Goal: Task Accomplishment & Management: Use online tool/utility

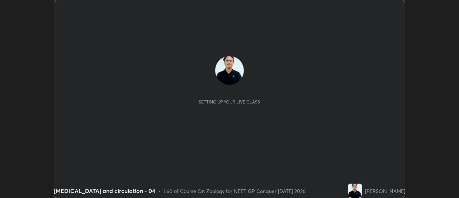
scroll to position [198, 459]
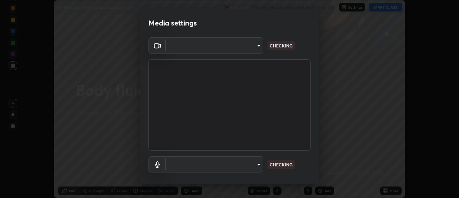
type input "6b20510400c661f13905172a847429c82f5b2d511b6c6cd18f7fa83b3b8a252b"
type input "be24b46b5306dd3cb09223510329f6d8cf999d04b0cadf68124d301f0b41d65b"
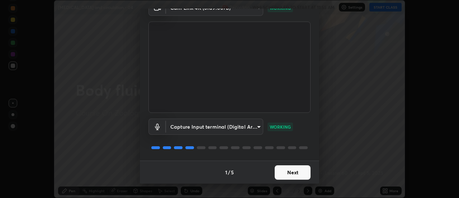
click at [286, 170] on button "Next" at bounding box center [293, 172] width 36 height 14
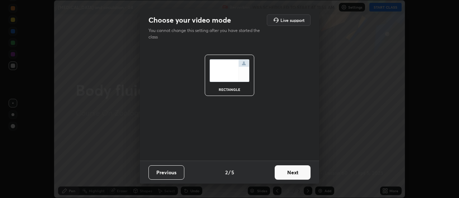
scroll to position [0, 0]
click at [286, 172] on button "Next" at bounding box center [293, 172] width 36 height 14
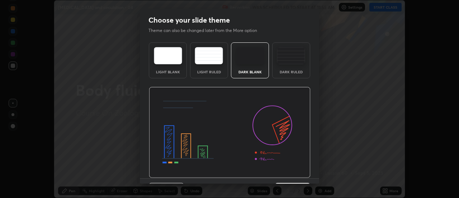
click at [287, 174] on img at bounding box center [230, 132] width 162 height 91
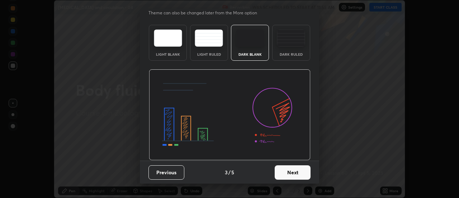
click at [286, 176] on button "Next" at bounding box center [293, 172] width 36 height 14
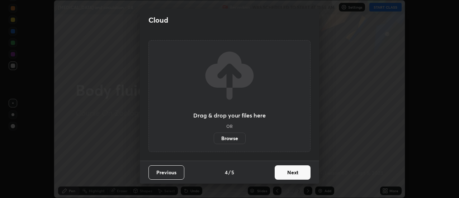
click at [285, 171] on button "Next" at bounding box center [293, 172] width 36 height 14
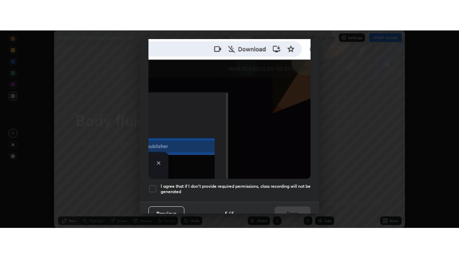
scroll to position [184, 0]
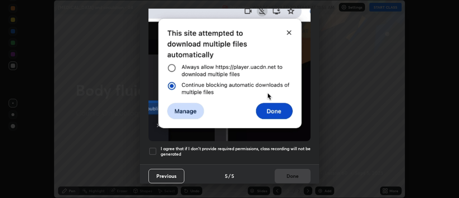
click at [152, 149] on div at bounding box center [153, 151] width 9 height 9
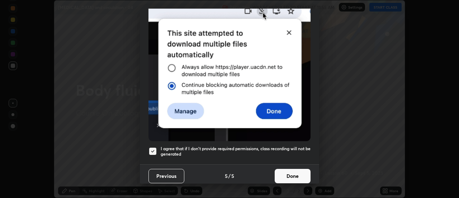
click at [290, 173] on button "Done" at bounding box center [293, 176] width 36 height 14
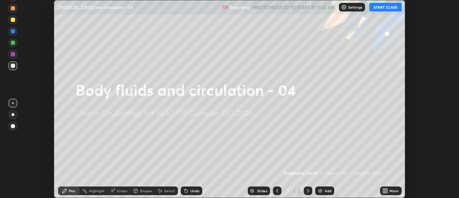
click at [388, 9] on button "START CLASS" at bounding box center [386, 7] width 32 height 9
click at [387, 190] on icon at bounding box center [387, 189] width 2 height 2
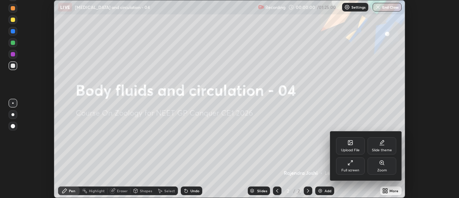
click at [353, 165] on icon at bounding box center [351, 163] width 6 height 6
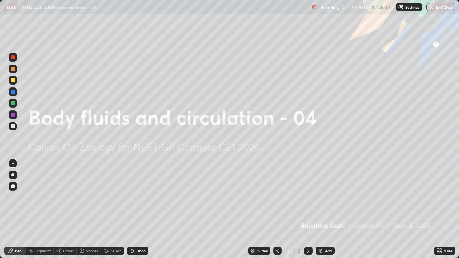
scroll to position [258, 459]
click at [328, 197] on div "Add" at bounding box center [328, 251] width 7 height 4
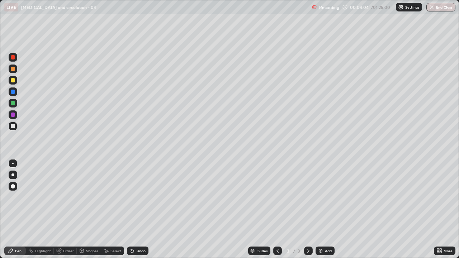
click at [14, 105] on div at bounding box center [13, 103] width 9 height 9
click at [321, 197] on img at bounding box center [321, 251] width 6 height 6
click at [143, 197] on div "Undo" at bounding box center [141, 251] width 9 height 4
click at [141, 197] on div "Undo" at bounding box center [141, 251] width 9 height 4
click at [140, 197] on div "Undo" at bounding box center [141, 251] width 9 height 4
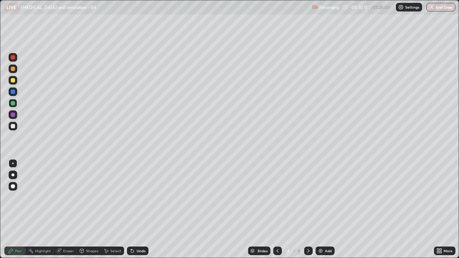
click at [140, 197] on div "Undo" at bounding box center [141, 251] width 9 height 4
click at [139, 197] on div "Undo" at bounding box center [141, 251] width 9 height 4
click at [138, 197] on div "Undo" at bounding box center [141, 251] width 9 height 4
click at [321, 197] on div "Add" at bounding box center [325, 251] width 19 height 9
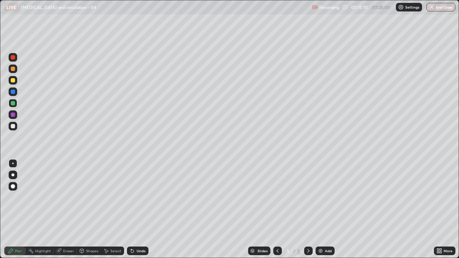
click at [14, 58] on div at bounding box center [13, 57] width 4 height 4
click at [14, 127] on div at bounding box center [13, 126] width 4 height 4
click at [15, 80] on div at bounding box center [13, 80] width 4 height 4
click at [137, 197] on div "Undo" at bounding box center [141, 251] width 9 height 4
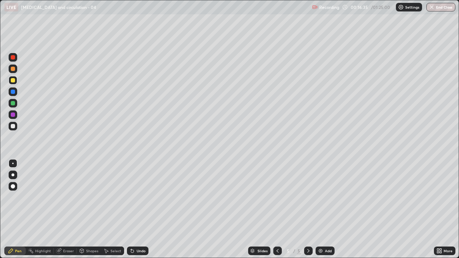
click at [137, 197] on div "Undo" at bounding box center [141, 251] width 9 height 4
click at [136, 197] on div "Undo" at bounding box center [138, 251] width 22 height 9
click at [137, 197] on div "Undo" at bounding box center [141, 251] width 9 height 4
click at [135, 197] on div "Undo" at bounding box center [138, 251] width 22 height 9
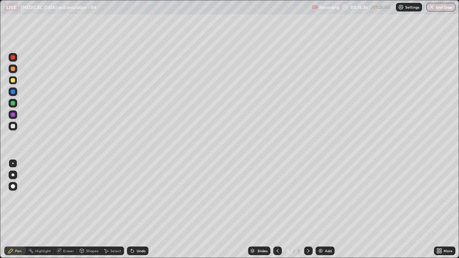
click at [135, 197] on div "Undo" at bounding box center [138, 251] width 22 height 9
click at [11, 126] on div at bounding box center [13, 126] width 4 height 4
click at [142, 197] on div "Undo" at bounding box center [141, 251] width 9 height 4
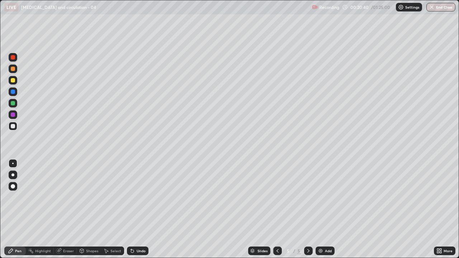
click at [141, 197] on div "Undo" at bounding box center [141, 251] width 9 height 4
click at [140, 197] on div "Undo" at bounding box center [141, 251] width 9 height 4
click at [139, 197] on div "Undo" at bounding box center [141, 251] width 9 height 4
click at [140, 197] on div "Undo" at bounding box center [141, 251] width 9 height 4
click at [139, 197] on div "Undo" at bounding box center [141, 251] width 9 height 4
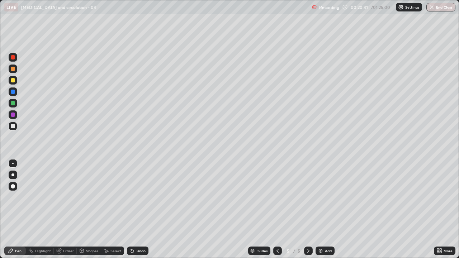
click at [139, 197] on div "Undo" at bounding box center [141, 251] width 9 height 4
click at [319, 197] on img at bounding box center [321, 251] width 6 height 6
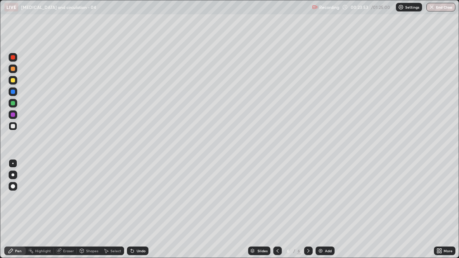
click at [141, 197] on div "Undo" at bounding box center [141, 251] width 9 height 4
click at [140, 197] on div "Undo" at bounding box center [141, 251] width 9 height 4
click at [141, 197] on div "Undo" at bounding box center [141, 251] width 9 height 4
click at [277, 197] on icon at bounding box center [278, 251] width 6 height 6
click at [308, 197] on icon at bounding box center [309, 251] width 6 height 6
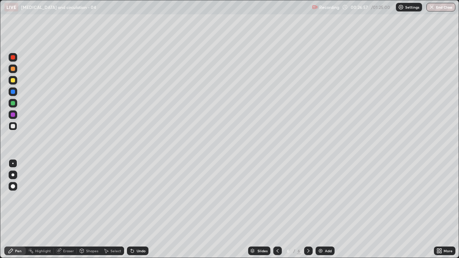
click at [277, 197] on icon at bounding box center [278, 251] width 6 height 6
